Goal: Transaction & Acquisition: Register for event/course

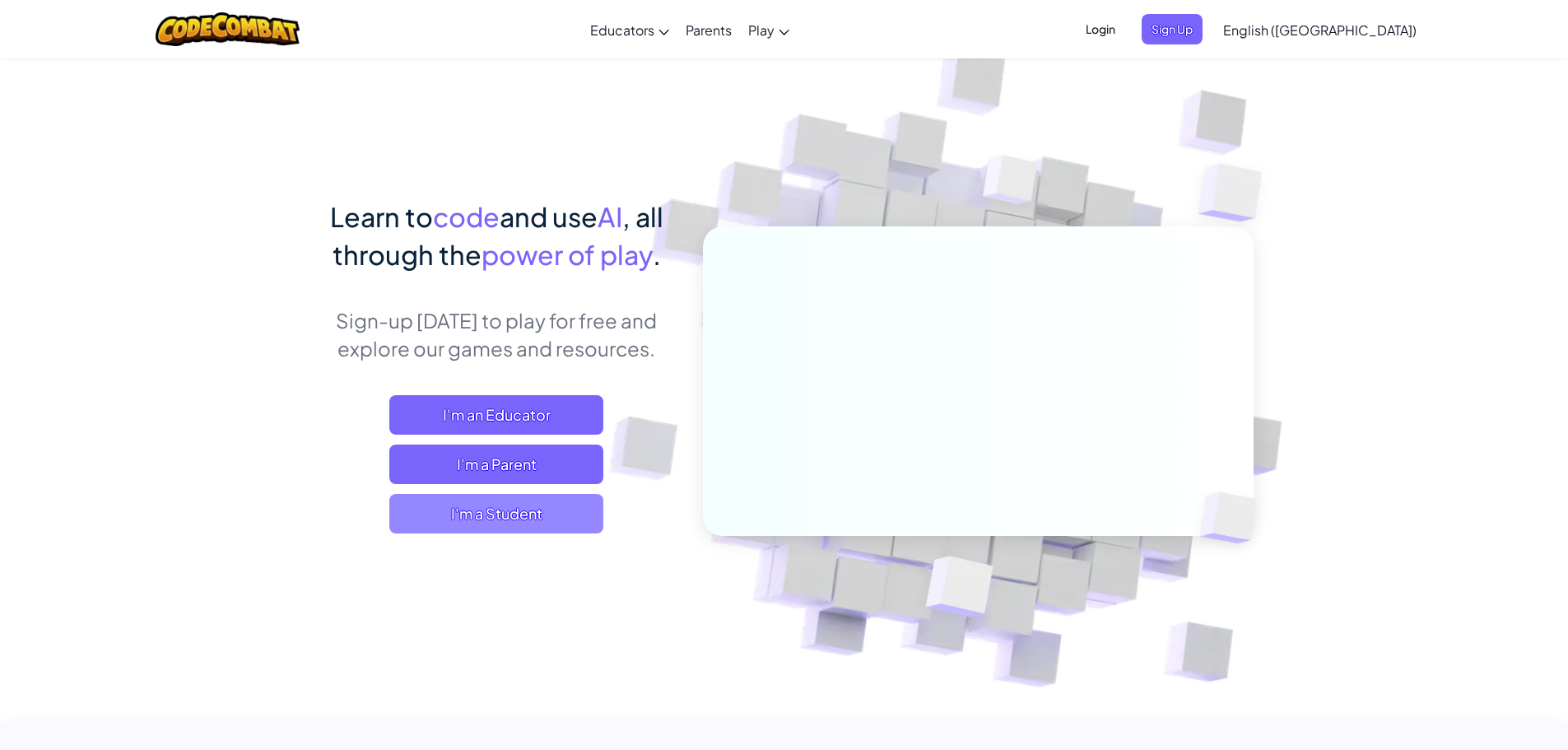
drag, startPoint x: 503, startPoint y: 523, endPoint x: 514, endPoint y: 522, distance: 11.0
click at [514, 522] on span "I'm a Student" at bounding box center [496, 514] width 214 height 40
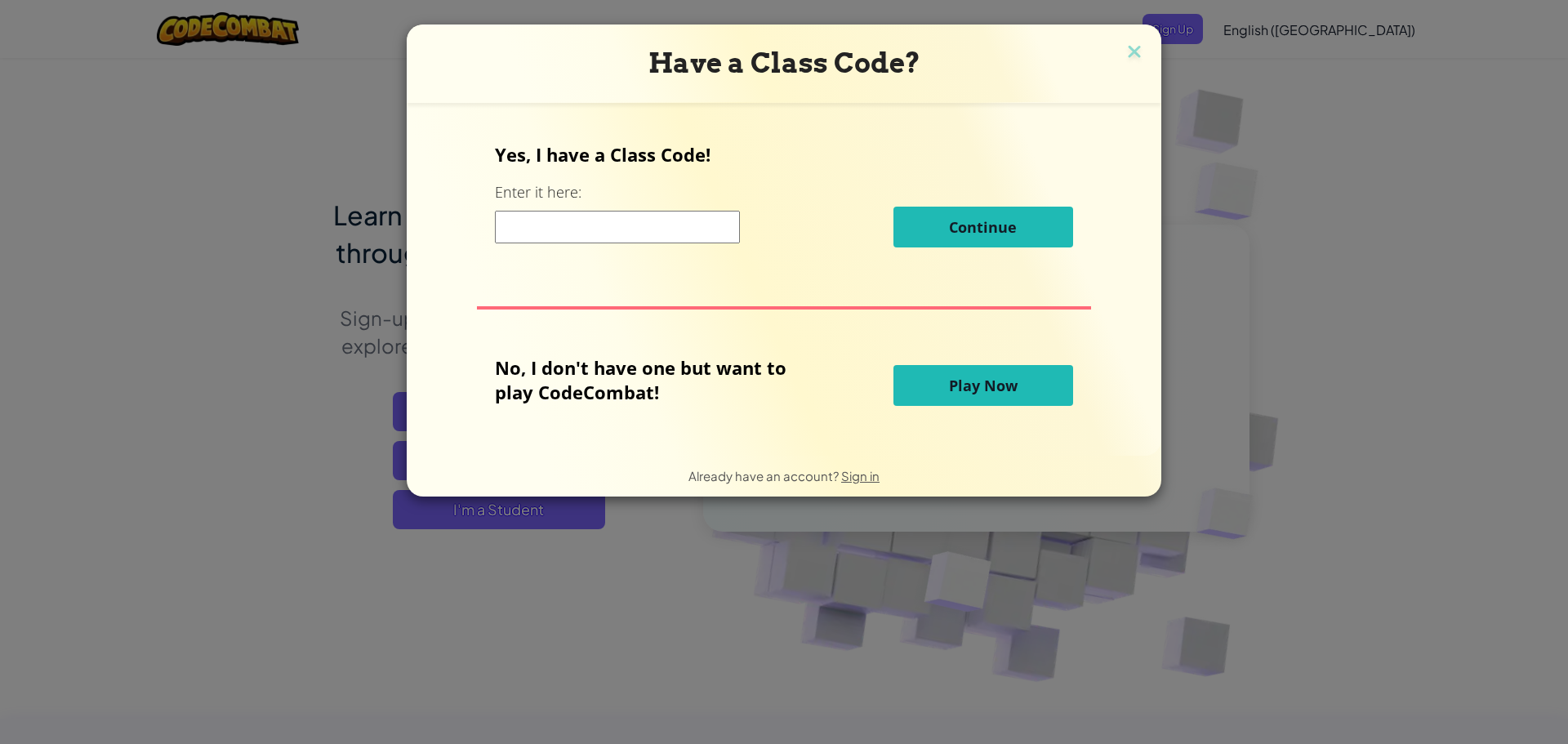
click at [677, 230] on input at bounding box center [618, 226] width 245 height 33
click at [1374, 371] on div "Have a Class Code? Yes, I have a Class Code! Enter it here: Continue No, I don'…" at bounding box center [784, 372] width 1568 height 744
click at [1124, 49] on img at bounding box center [1134, 52] width 21 height 25
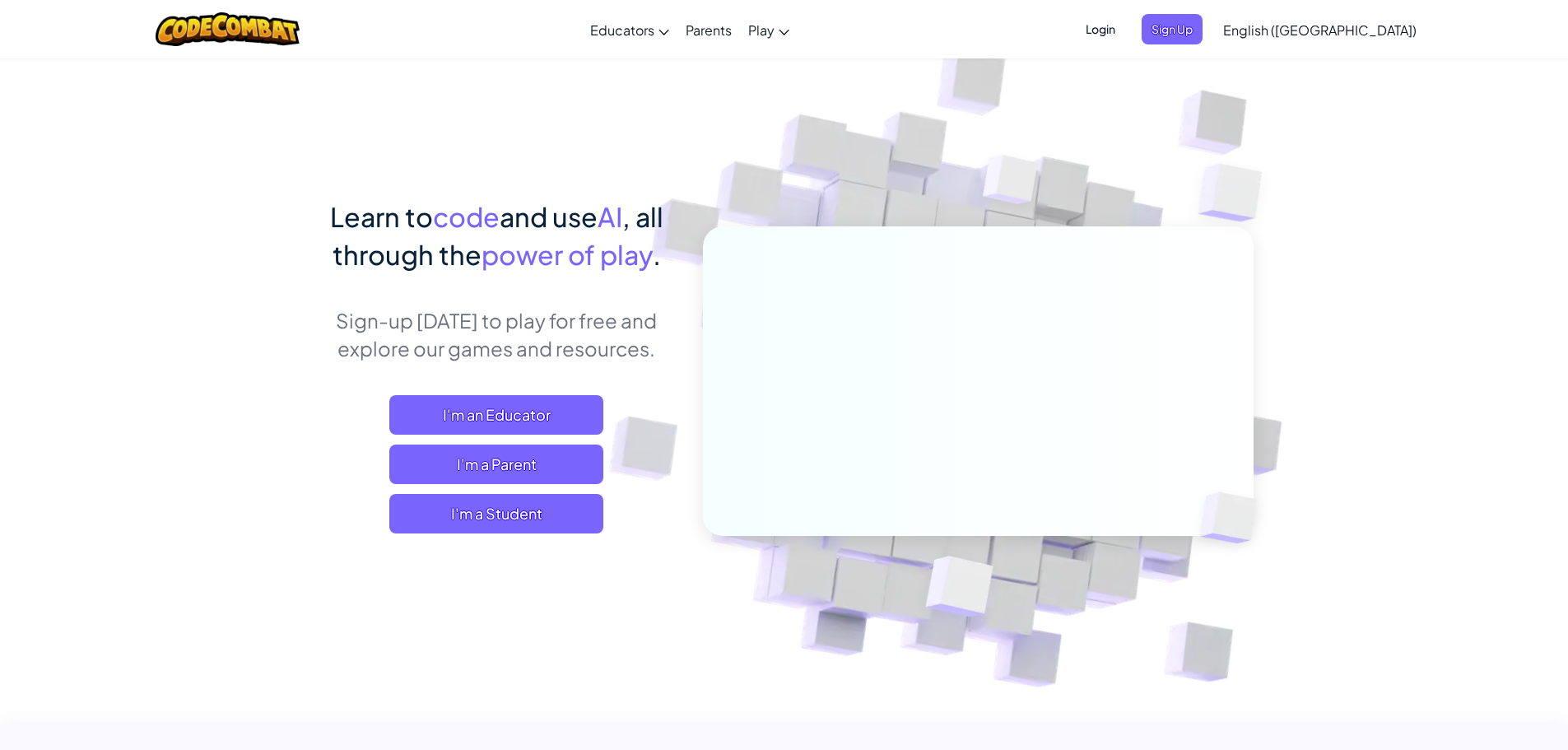
click at [1125, 35] on span "Login" at bounding box center [1101, 29] width 50 height 31
